Goal: Book appointment/travel/reservation

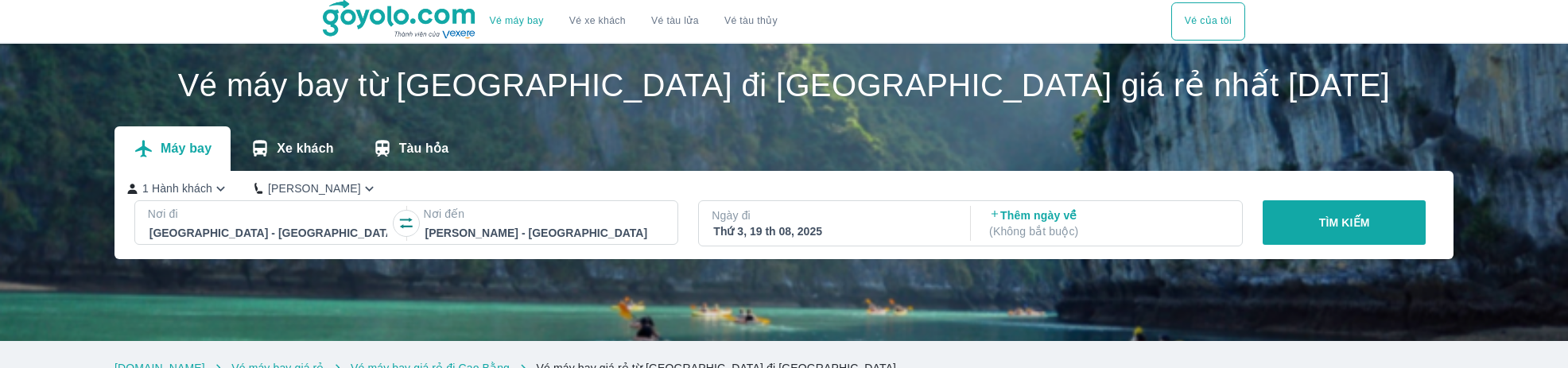
click at [790, 222] on p "Ngày đi" at bounding box center [832, 215] width 241 height 16
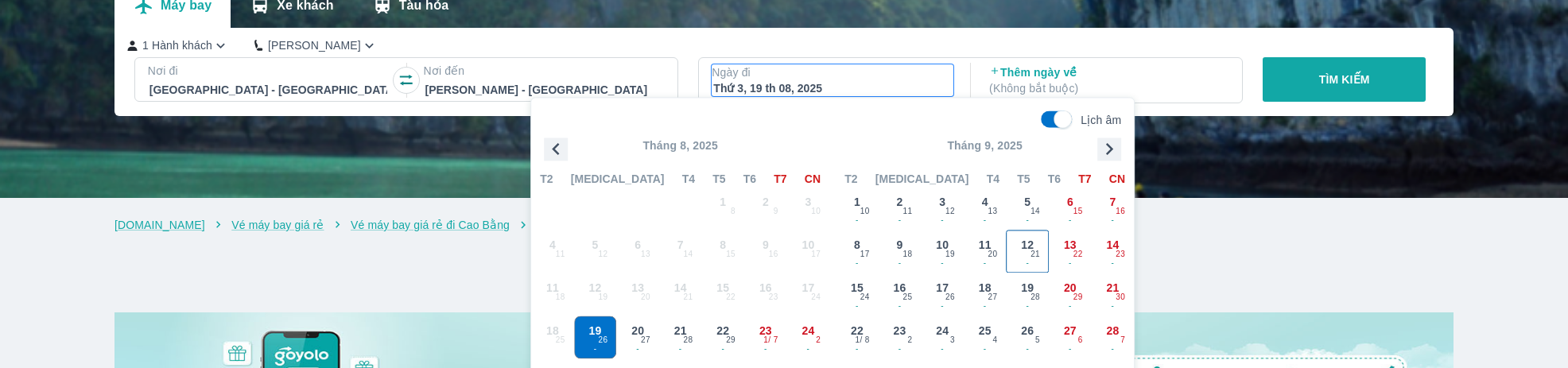
scroll to position [171, 0]
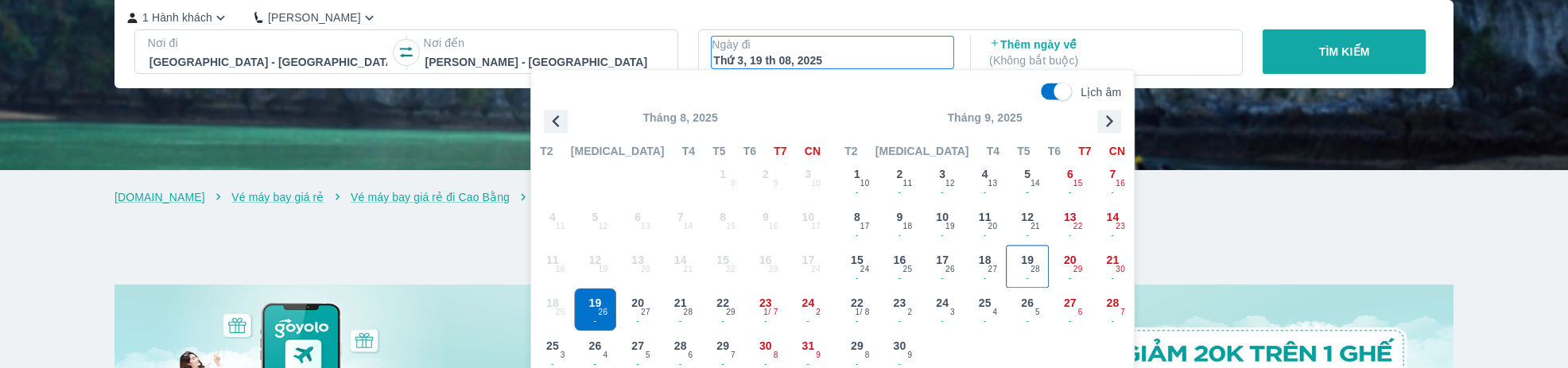
click at [1031, 260] on span "19" at bounding box center [1028, 260] width 13 height 16
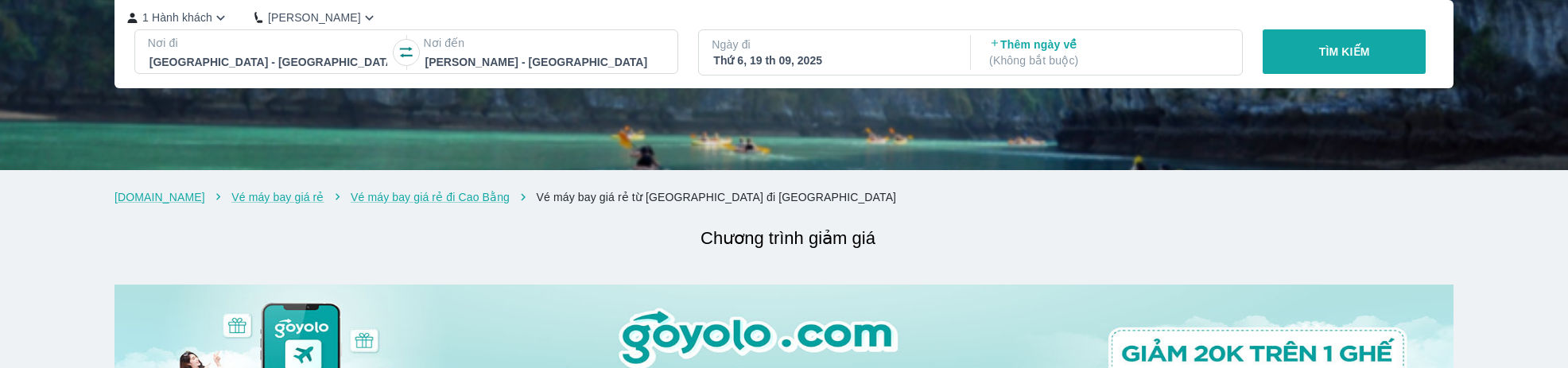
click at [1335, 58] on p "TÌM KIẾM" at bounding box center [1345, 51] width 51 height 16
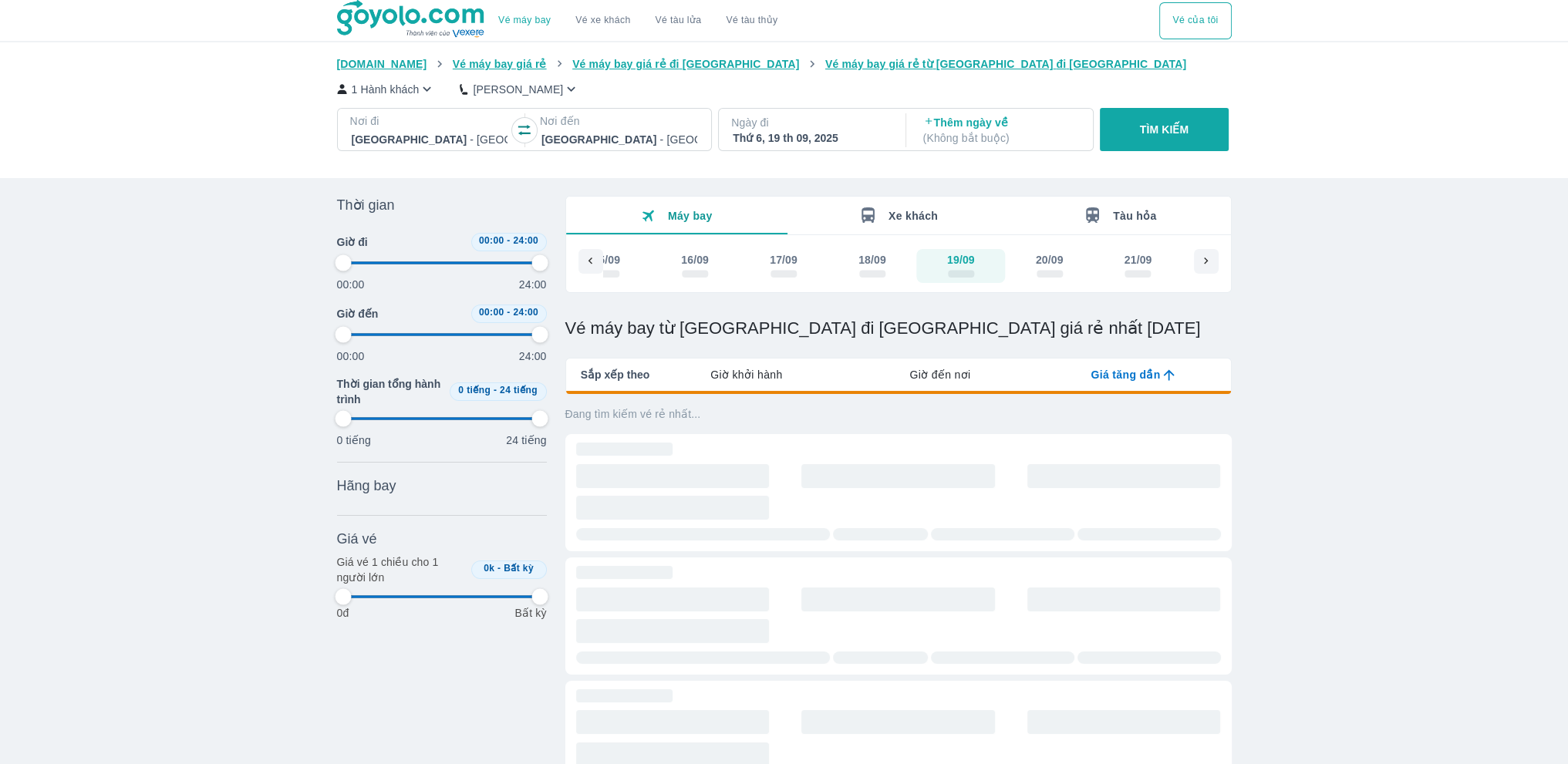
click at [595, 138] on div at bounding box center [619, 139] width 156 height 19
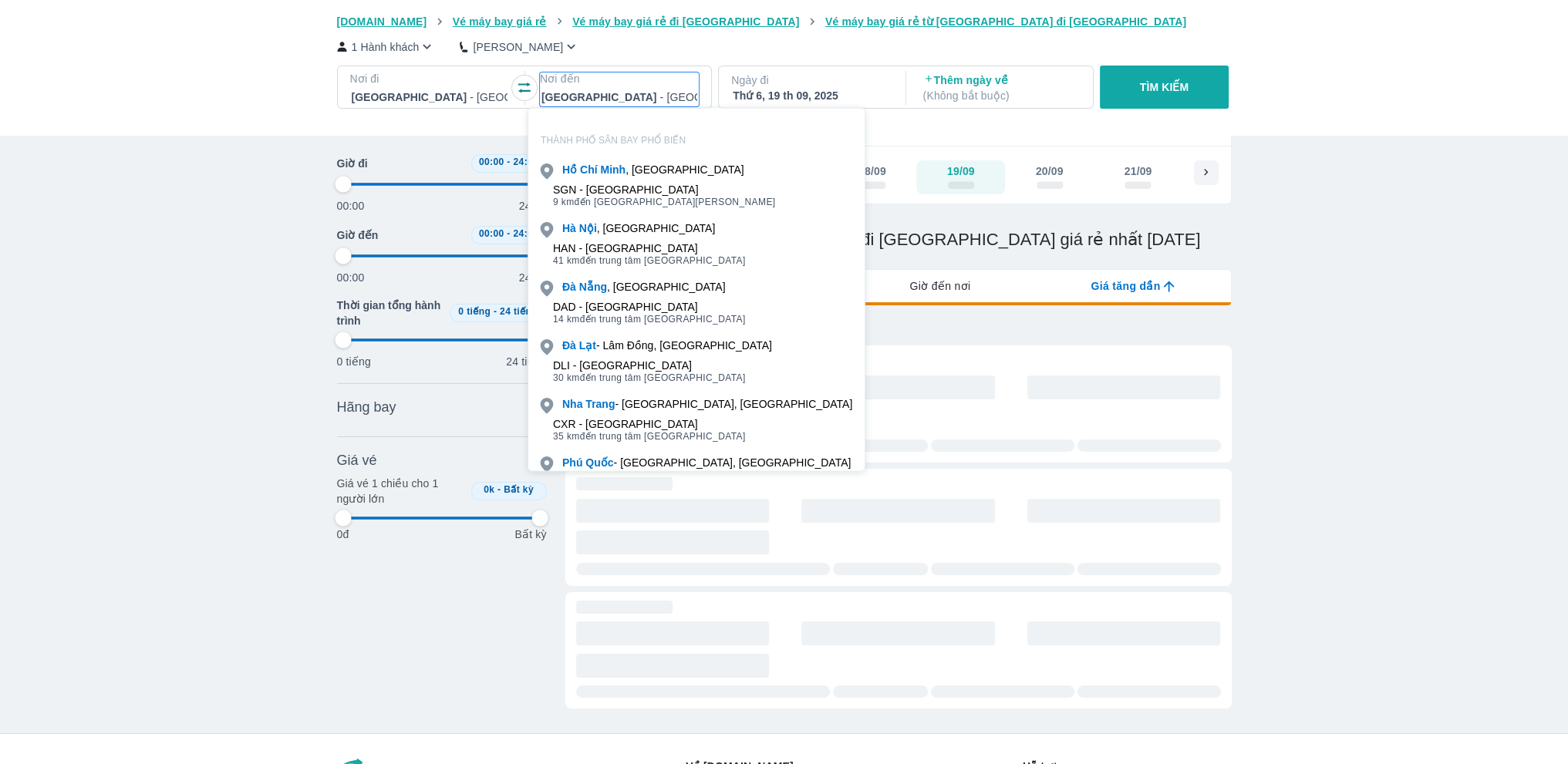
scroll to position [46, 0]
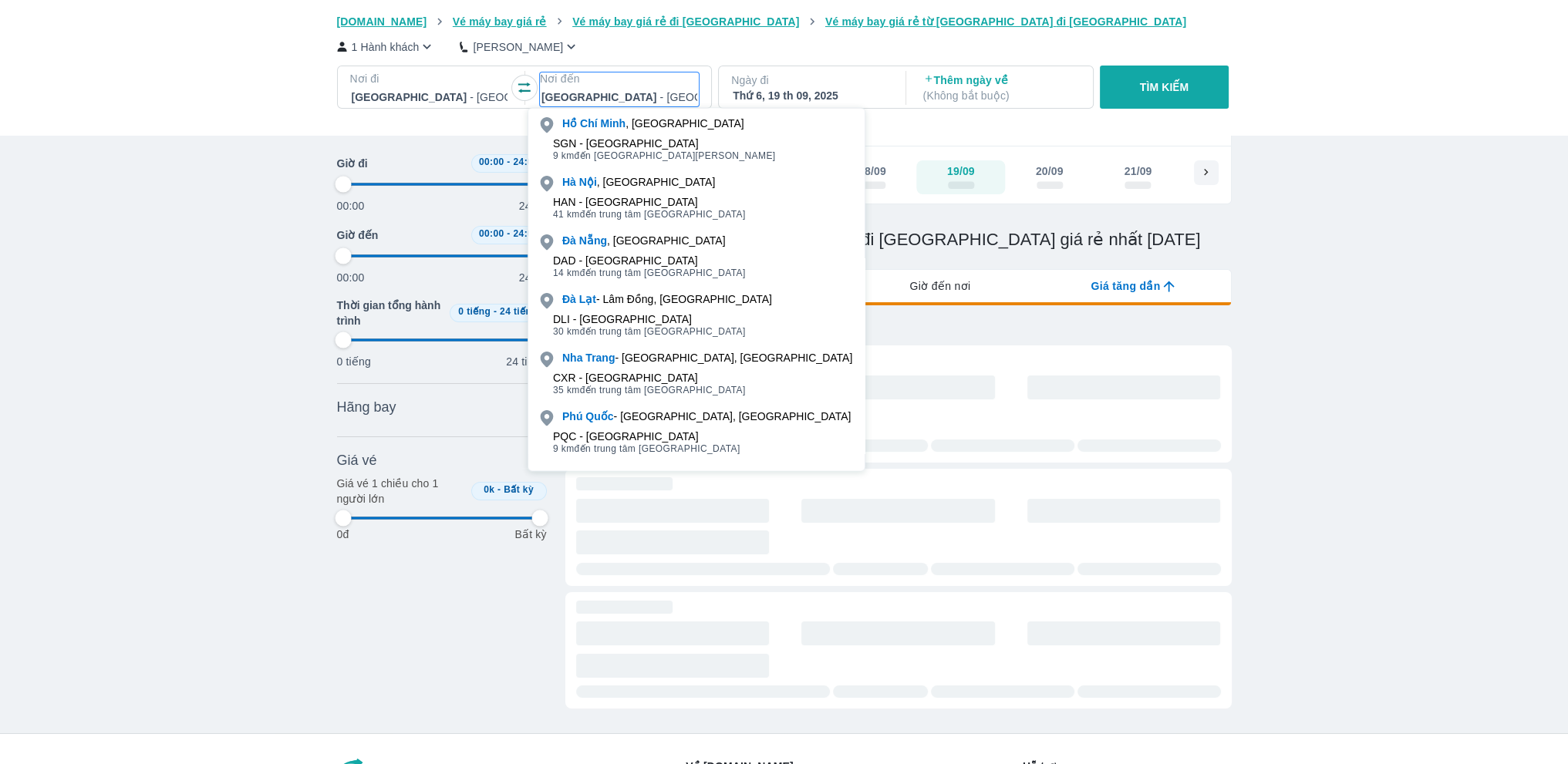
click at [971, 30] on div "1 Hành khách Phổ Thông Nơi đi [GEOGRAPHIC_DATA] - [GEOGRAPHIC_DATA] Select is f…" at bounding box center [784, 76] width 895 height 92
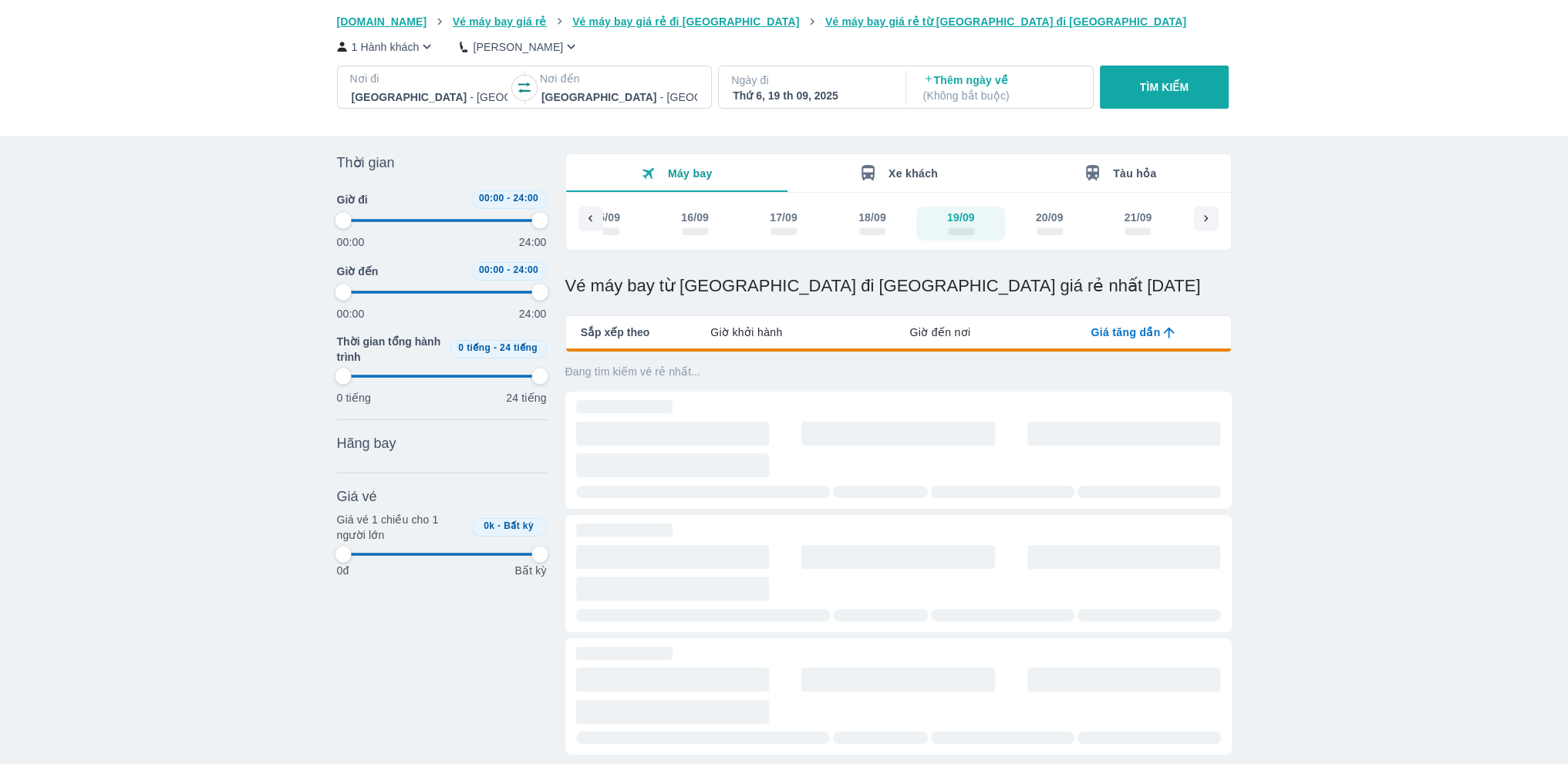
scroll to position [0, 0]
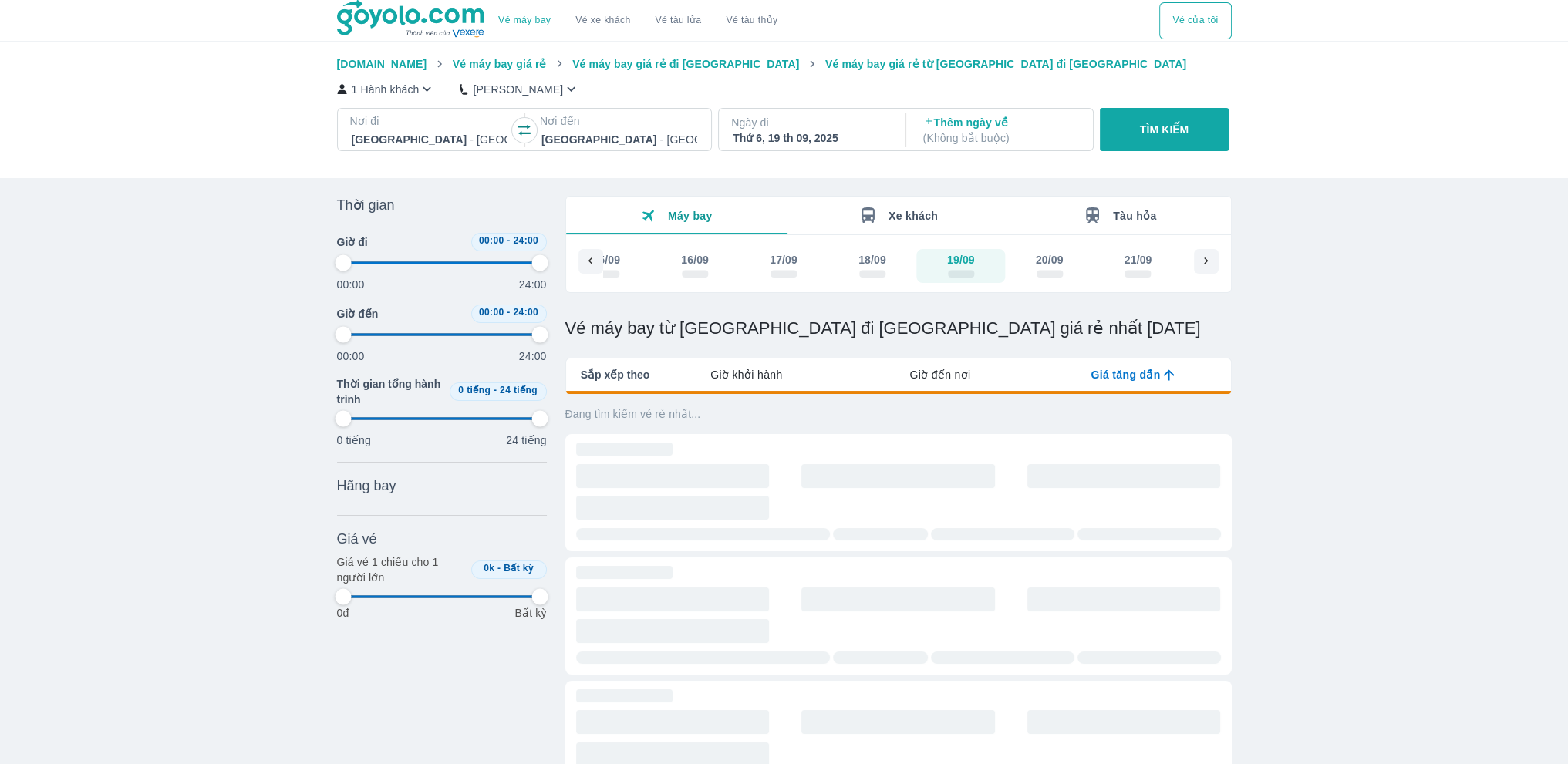
click at [1142, 221] on span "Tàu hỏa" at bounding box center [1135, 216] width 44 height 13
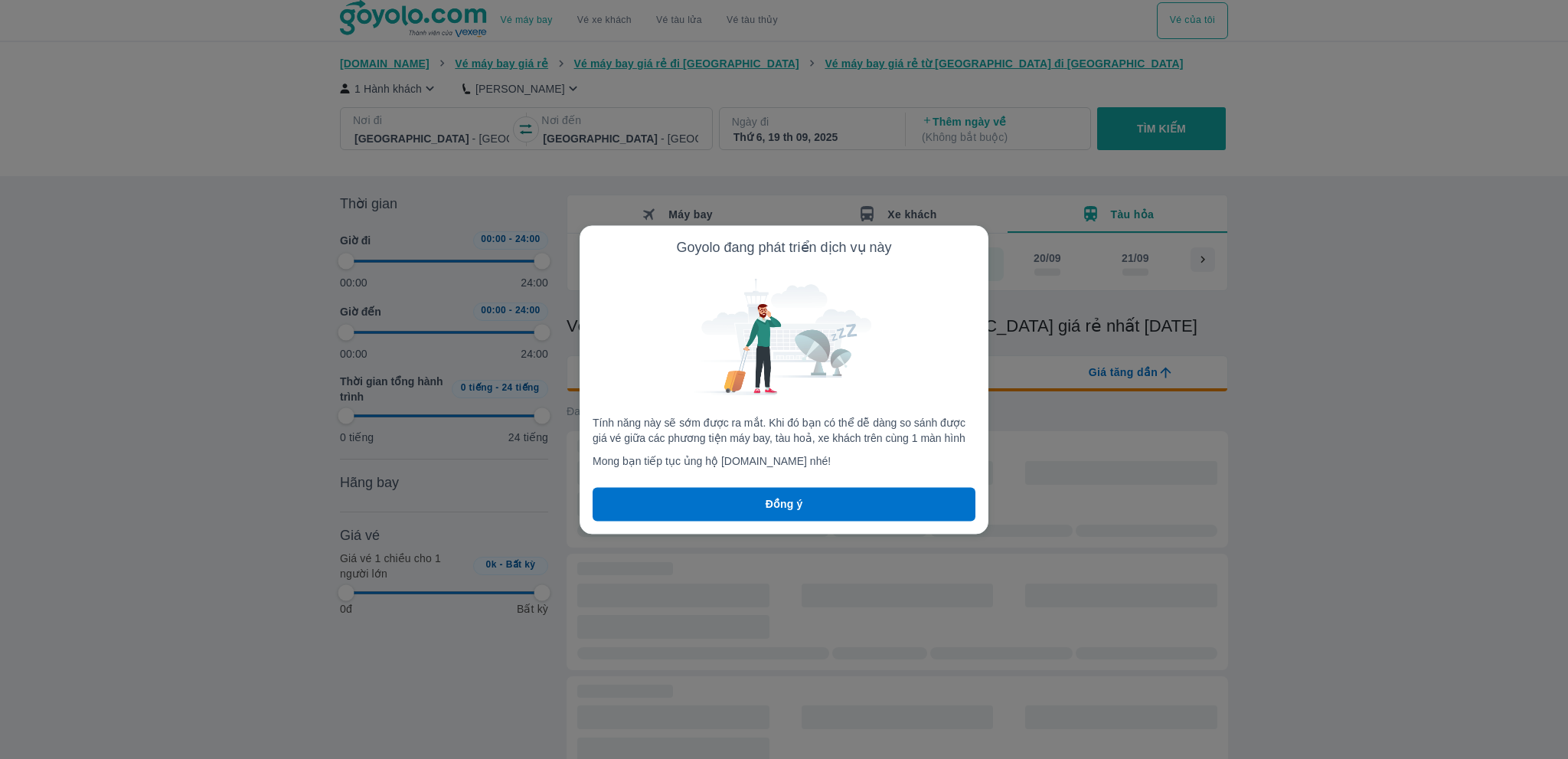
click at [822, 354] on button "Đồng ý" at bounding box center [784, 505] width 383 height 34
